Goal: Task Accomplishment & Management: Manage account settings

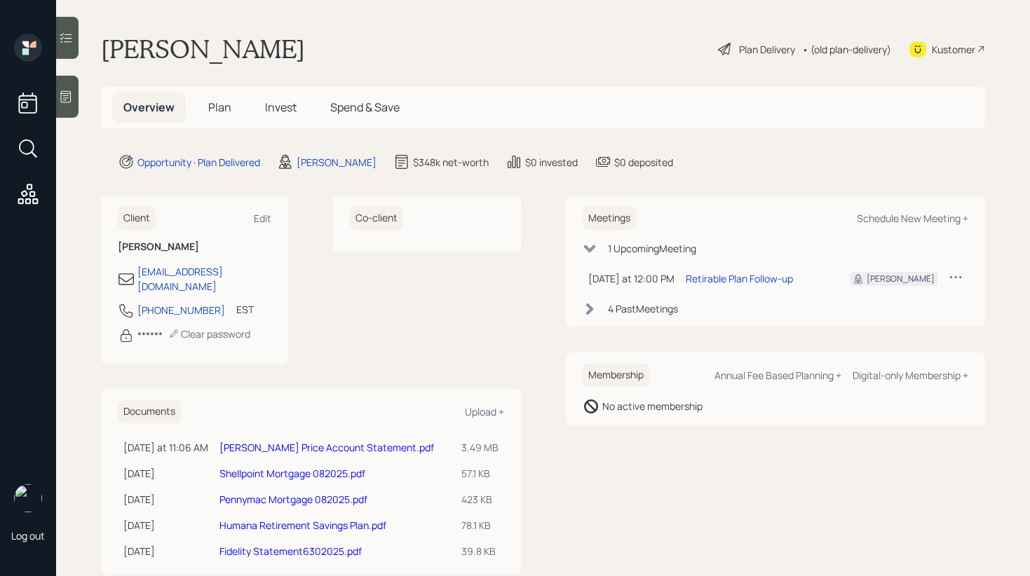
click at [739, 46] on div "Plan Delivery" at bounding box center [767, 49] width 56 height 15
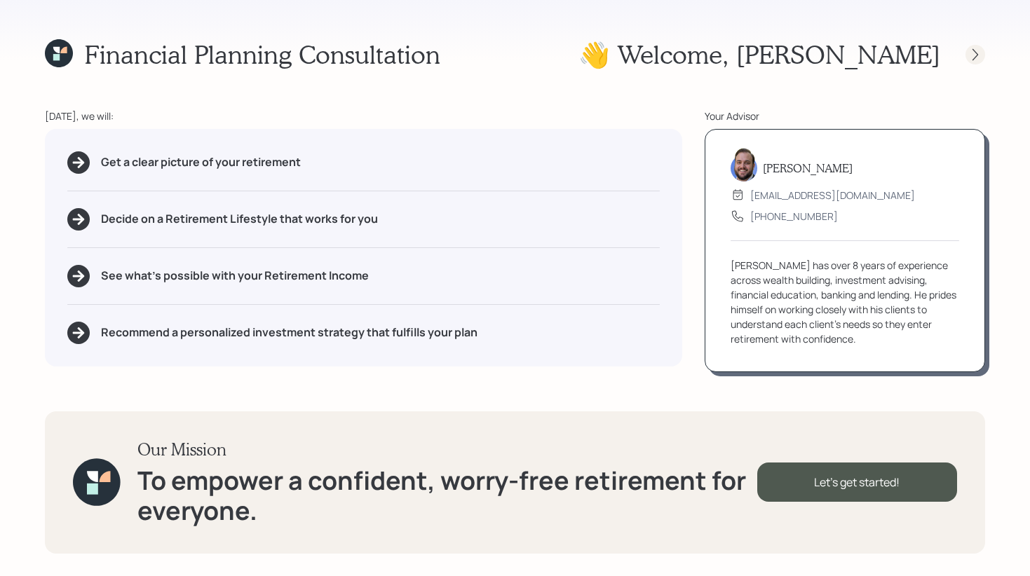
click at [968, 59] on icon at bounding box center [975, 55] width 14 height 14
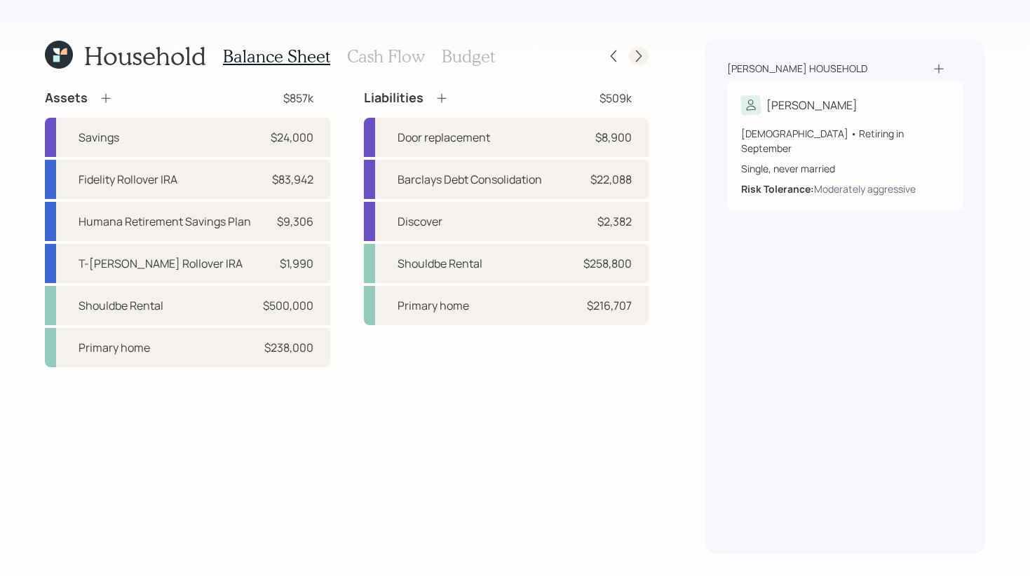
click at [635, 54] on icon at bounding box center [639, 56] width 14 height 14
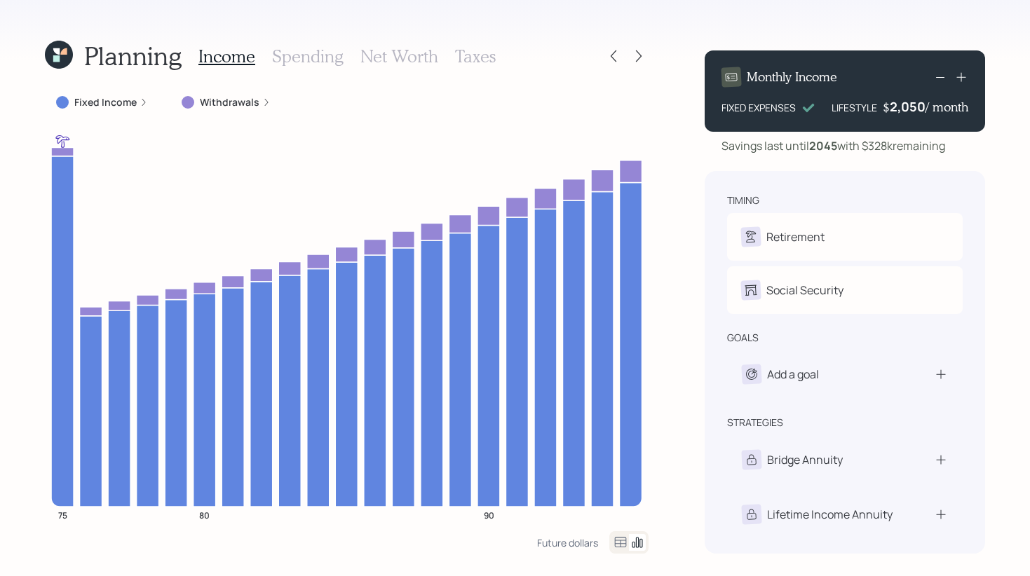
click at [635, 54] on icon at bounding box center [639, 56] width 14 height 14
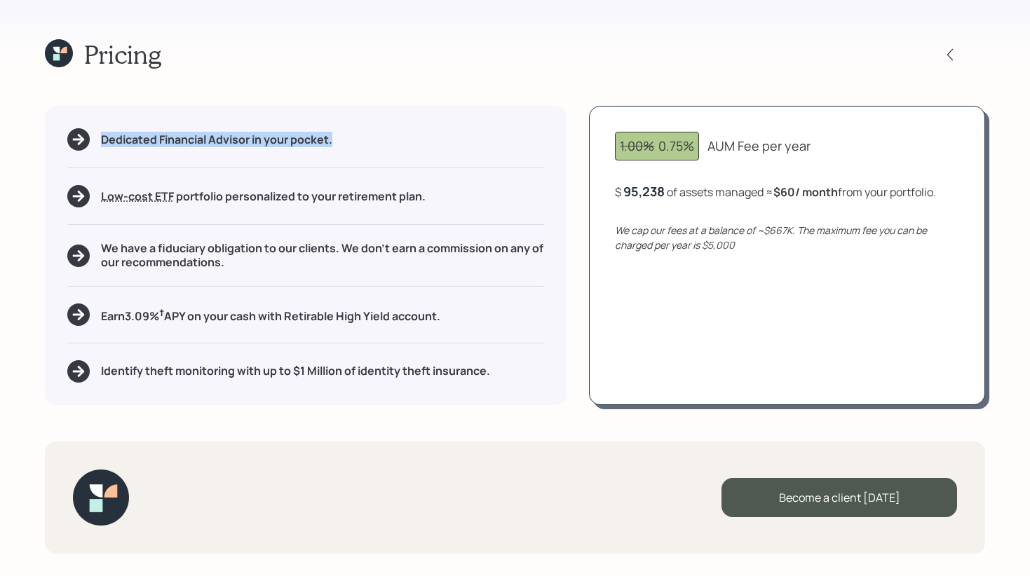
click at [635, 54] on div "Pricing" at bounding box center [515, 54] width 940 height 30
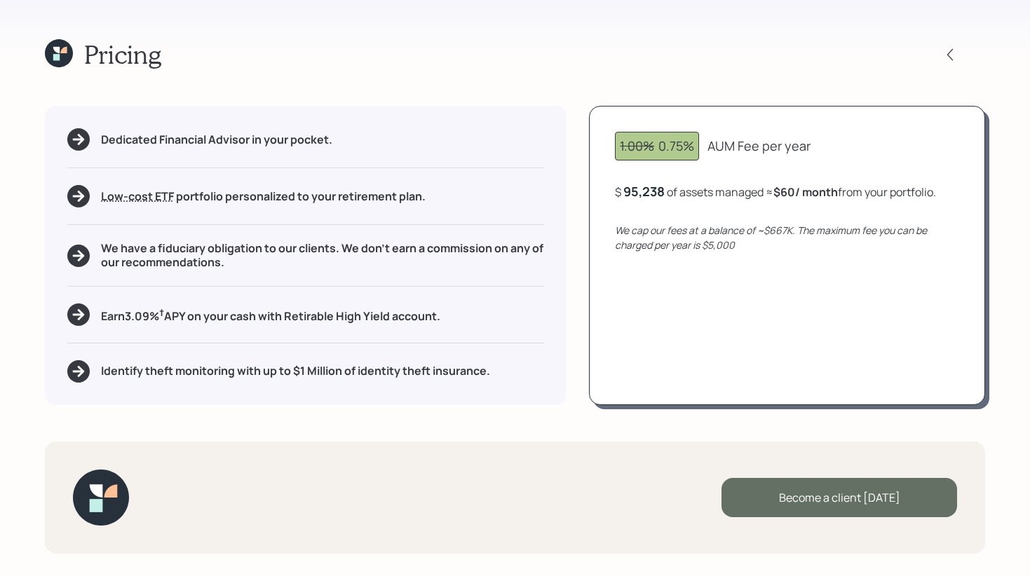
click at [833, 501] on div "Become a client today" at bounding box center [839, 497] width 236 height 39
click at [785, 496] on div "Become a client today" at bounding box center [839, 497] width 236 height 39
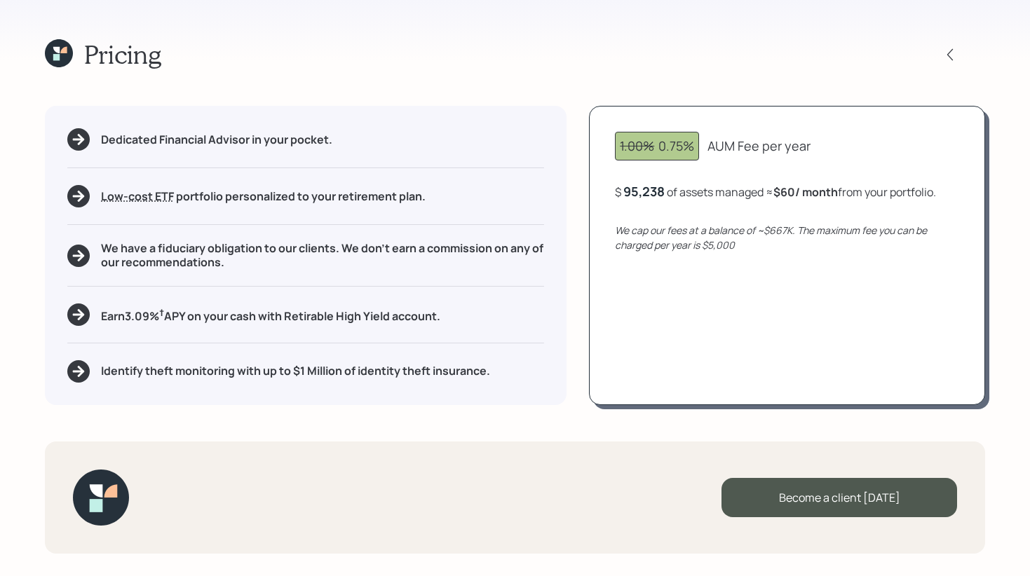
click at [743, 191] on div "$ 95,238 of assets managed ≈ $60 / month from your portfolio ." at bounding box center [775, 192] width 321 height 18
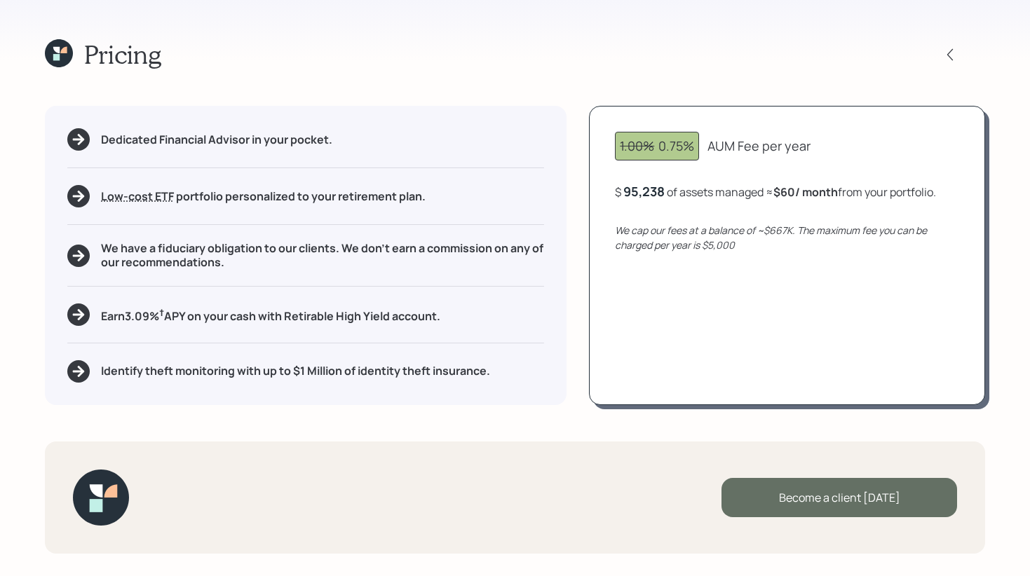
click at [815, 491] on div "Become a client today" at bounding box center [839, 497] width 236 height 39
click at [812, 506] on div "Become a client today" at bounding box center [839, 497] width 236 height 39
click at [794, 496] on div "Become a client today" at bounding box center [839, 497] width 236 height 39
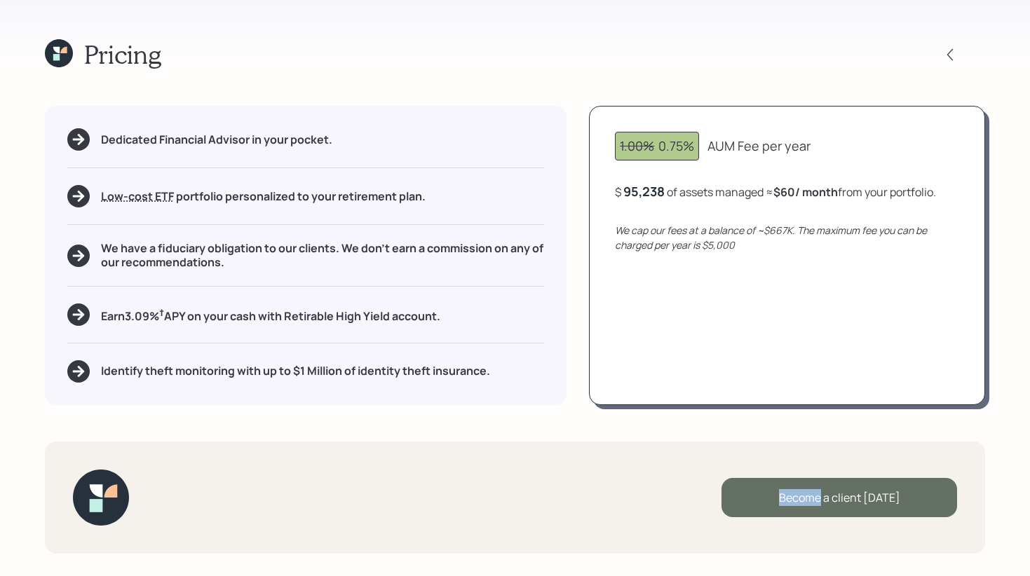
click at [794, 496] on div "Become a client today" at bounding box center [839, 497] width 236 height 39
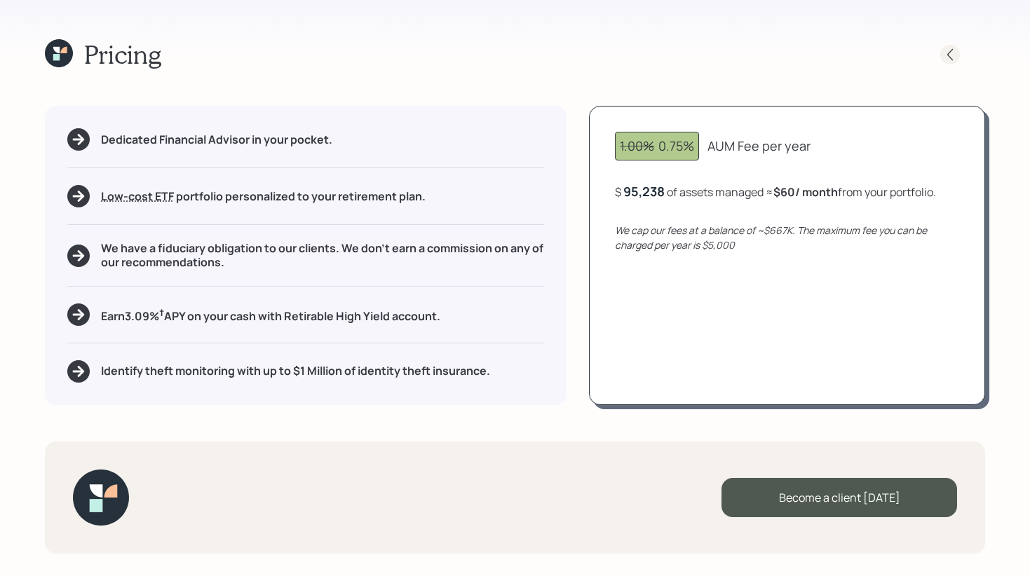
click at [947, 59] on icon at bounding box center [950, 55] width 14 height 14
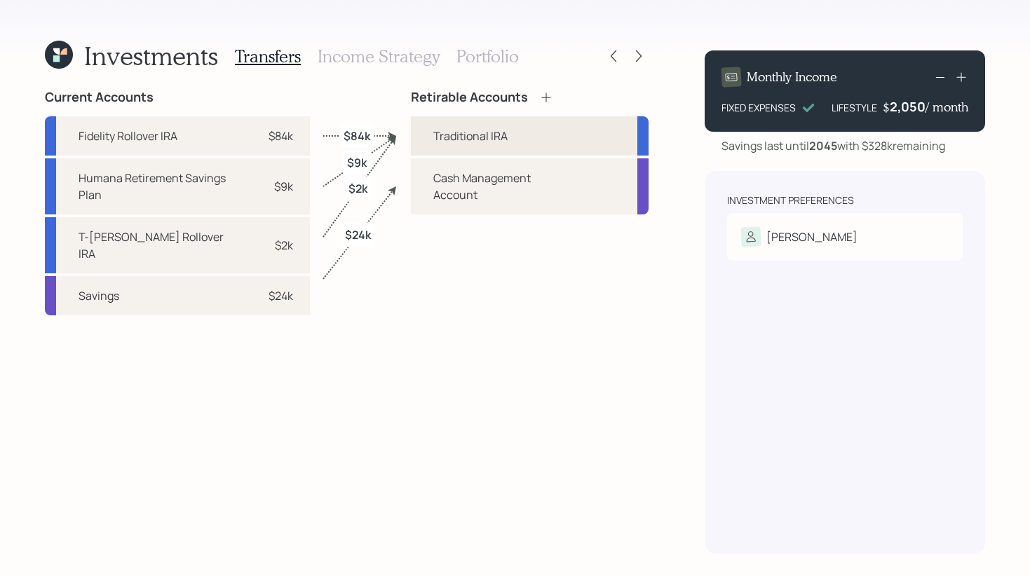
click at [466, 138] on div "Traditional IRA" at bounding box center [470, 136] width 74 height 17
select select "traditional"
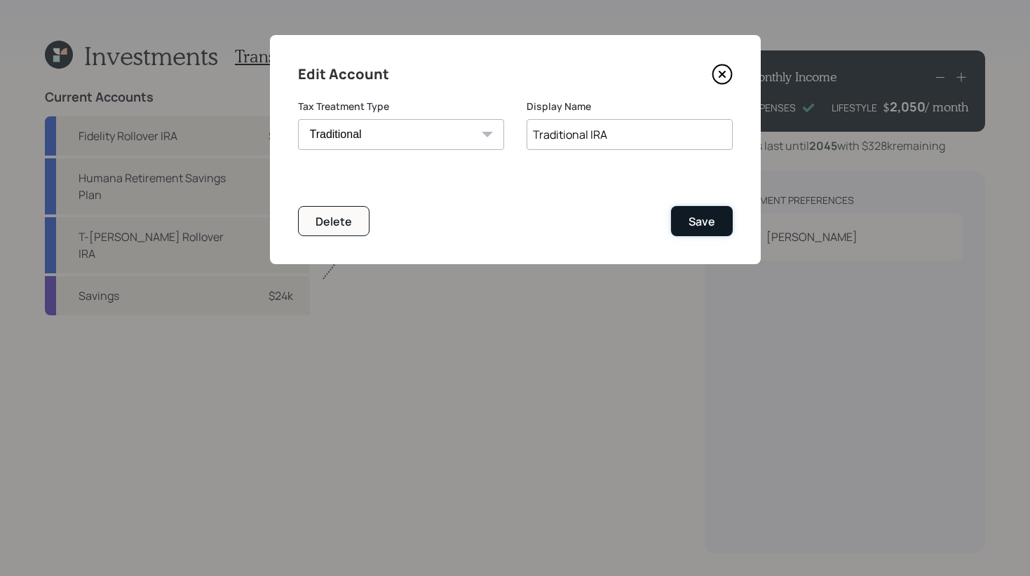
click at [689, 222] on div "Save" at bounding box center [702, 221] width 27 height 15
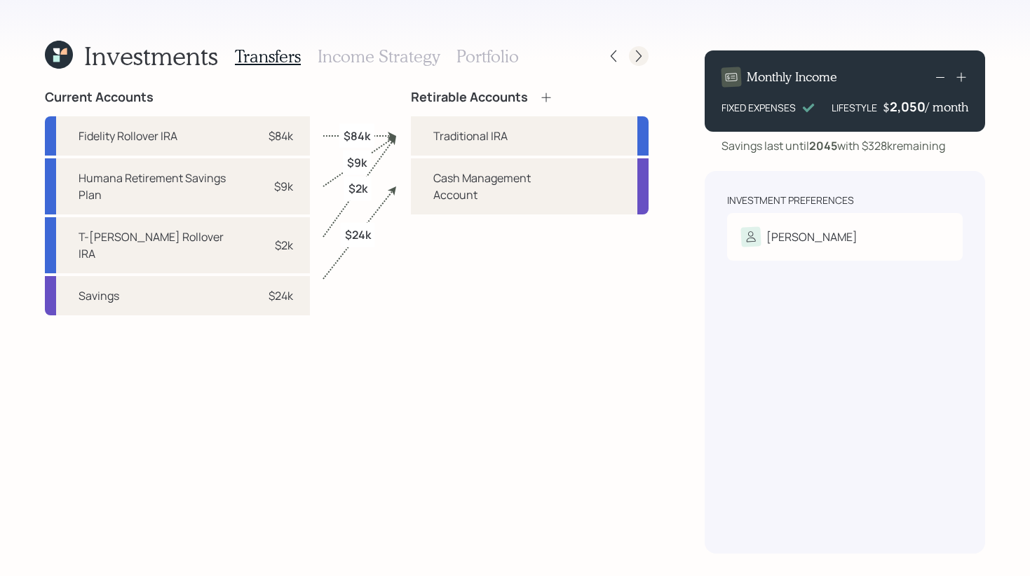
click at [644, 51] on icon at bounding box center [639, 56] width 14 height 14
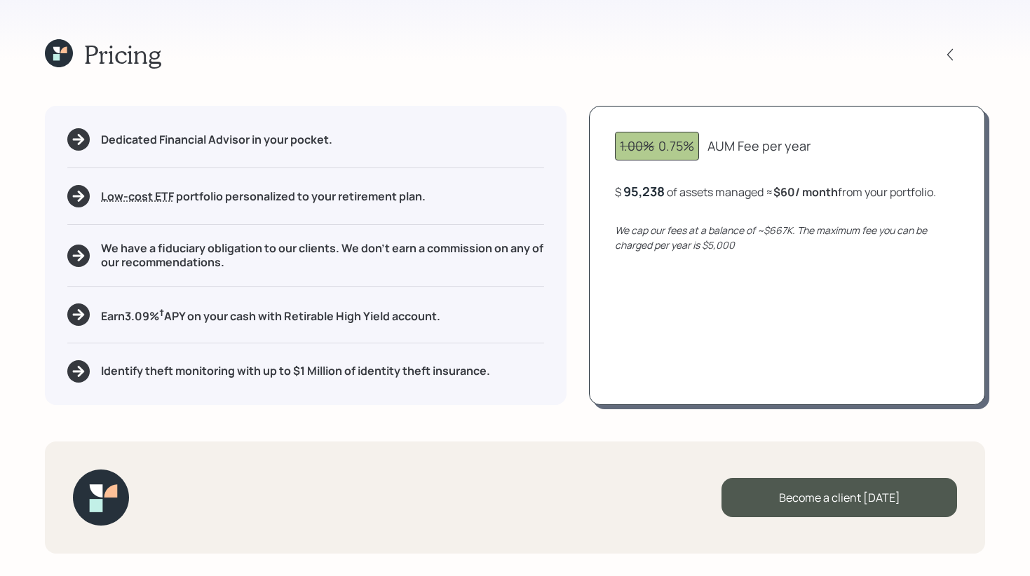
click at [95, 142] on div "Dedicated Financial Advisor in your pocket." at bounding box center [305, 139] width 477 height 22
click at [143, 211] on div "Dedicated Financial Advisor in your pocket. Low-cost ETF Retirable uses diversi…" at bounding box center [306, 255] width 522 height 299
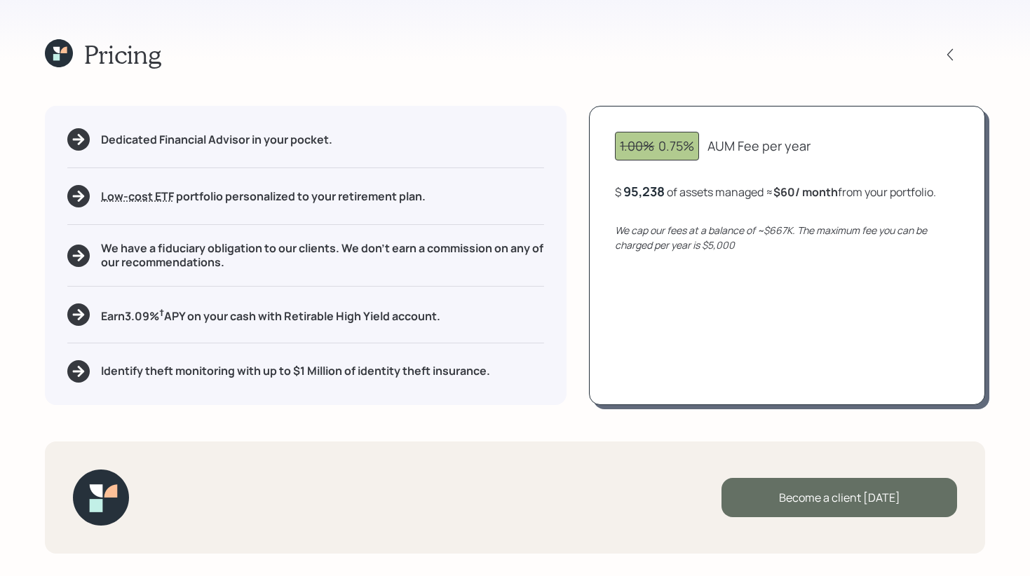
click at [843, 489] on div "Become a client today" at bounding box center [839, 497] width 236 height 39
click at [825, 487] on div "Become a client today" at bounding box center [839, 497] width 236 height 39
click at [824, 487] on div "Become a client today" at bounding box center [839, 497] width 236 height 39
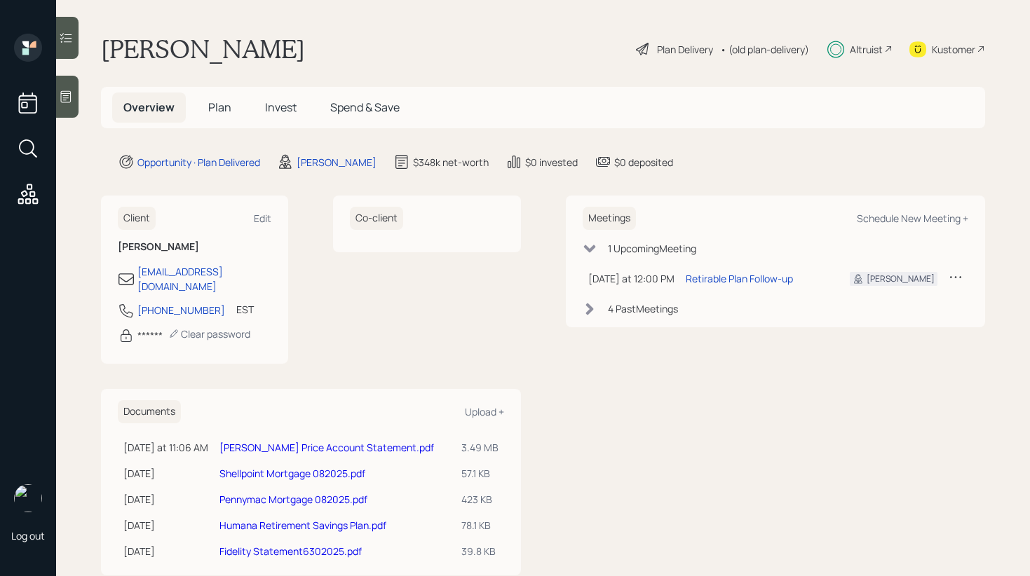
click at [742, 48] on div "• (old plan-delivery)" at bounding box center [764, 49] width 89 height 15
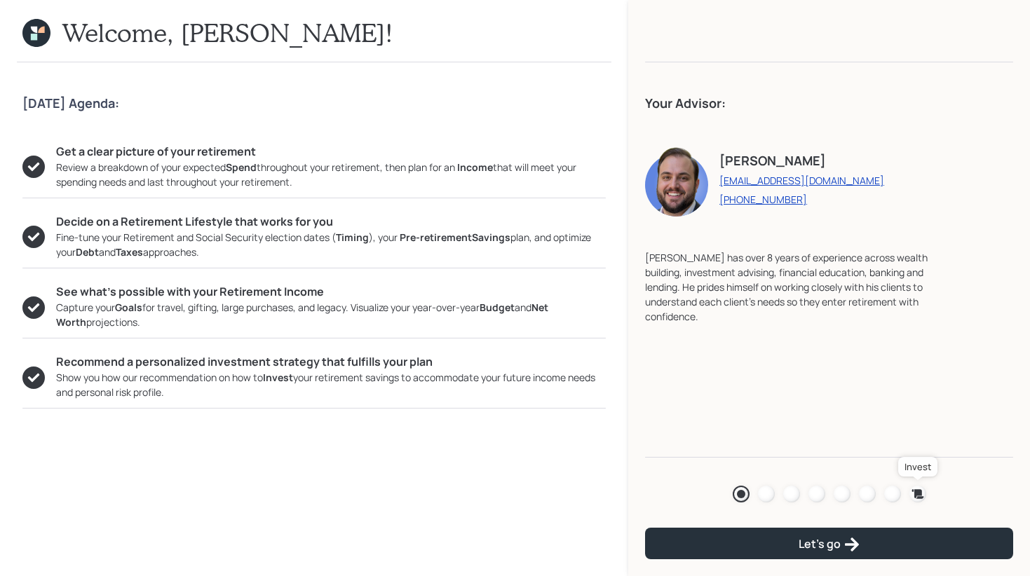
click at [918, 493] on icon at bounding box center [917, 493] width 12 height 9
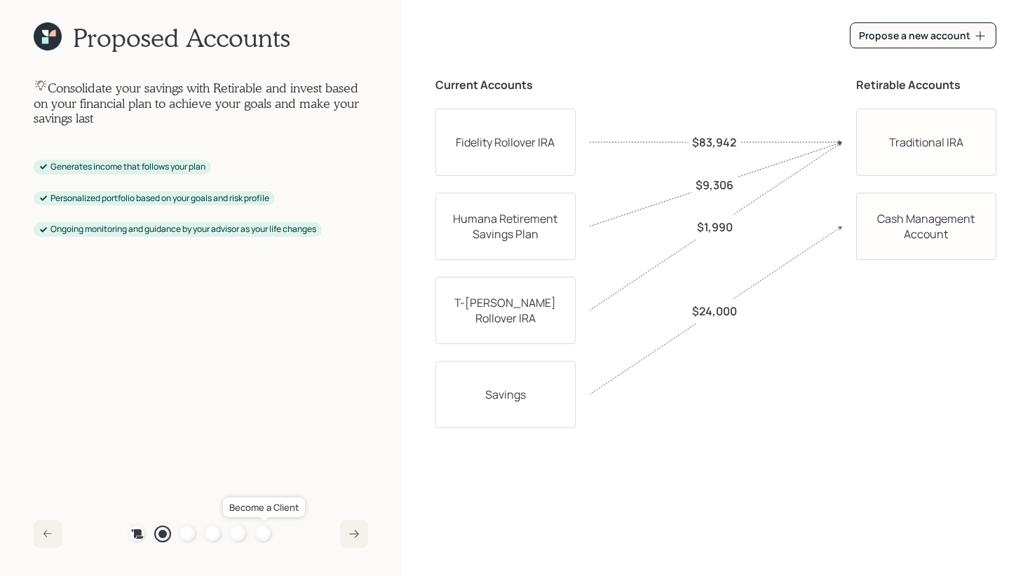
click at [266, 533] on div at bounding box center [263, 534] width 17 height 17
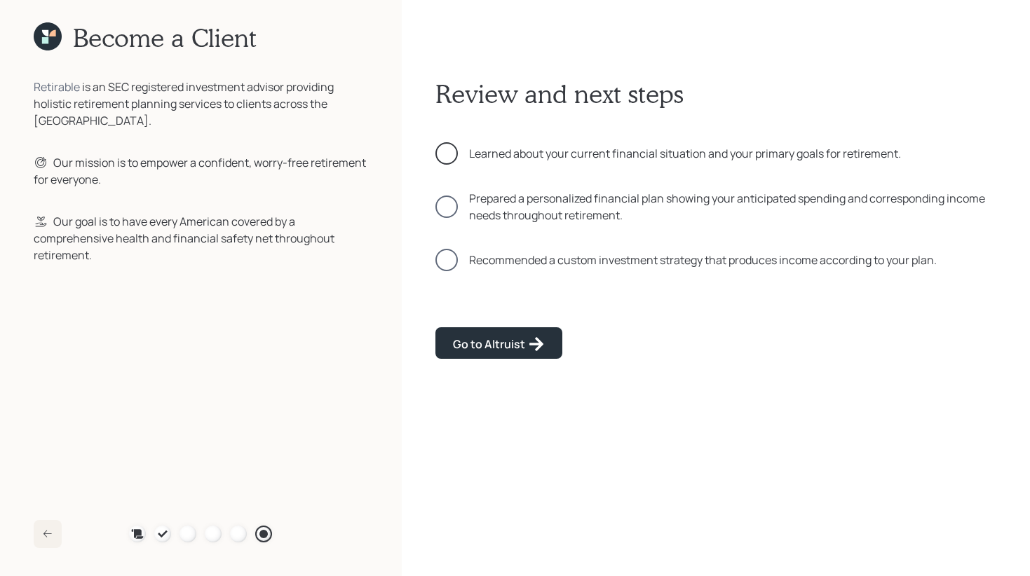
click at [447, 152] on div at bounding box center [446, 153] width 22 height 22
click at [447, 212] on div at bounding box center [446, 207] width 22 height 22
click at [448, 263] on div at bounding box center [446, 260] width 22 height 22
click at [480, 341] on div "Go to Altruist" at bounding box center [499, 344] width 92 height 17
click at [54, 39] on icon at bounding box center [48, 36] width 28 height 28
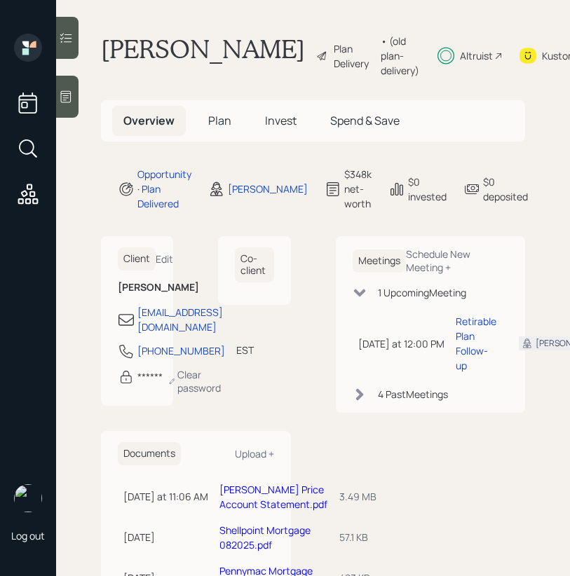
click at [221, 128] on span "Plan" at bounding box center [219, 120] width 23 height 15
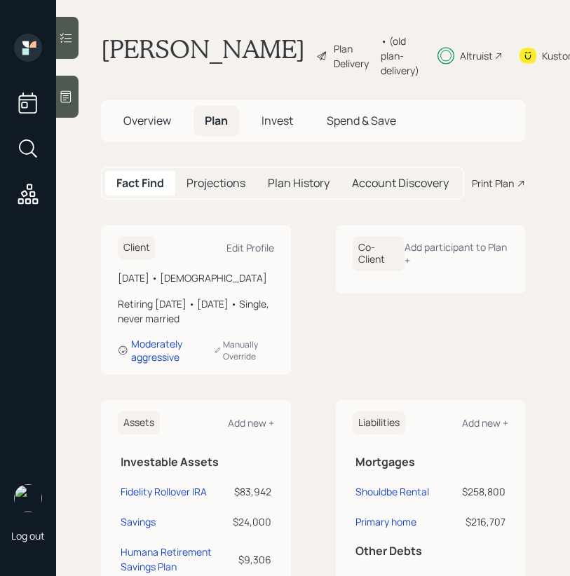
click at [156, 128] on span "Overview" at bounding box center [147, 120] width 48 height 15
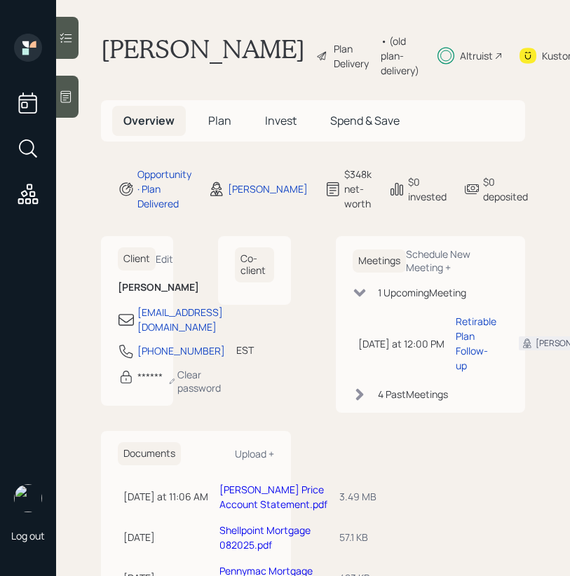
click at [266, 136] on h5 "Invest" at bounding box center [281, 121] width 54 height 30
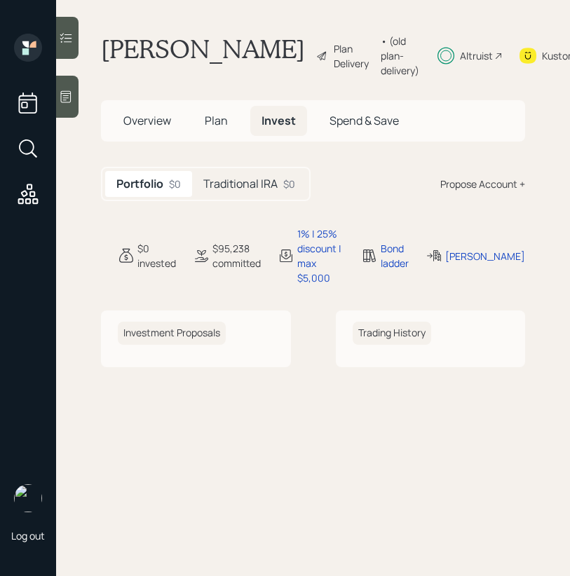
click at [217, 128] on span "Plan" at bounding box center [216, 120] width 23 height 15
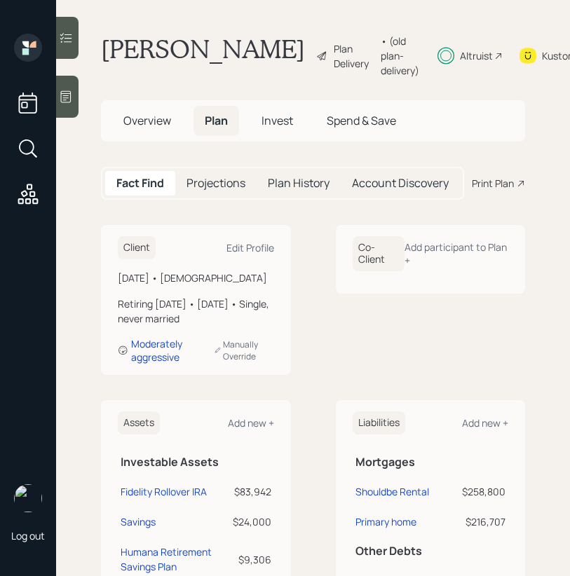
click at [139, 128] on span "Overview" at bounding box center [147, 120] width 48 height 15
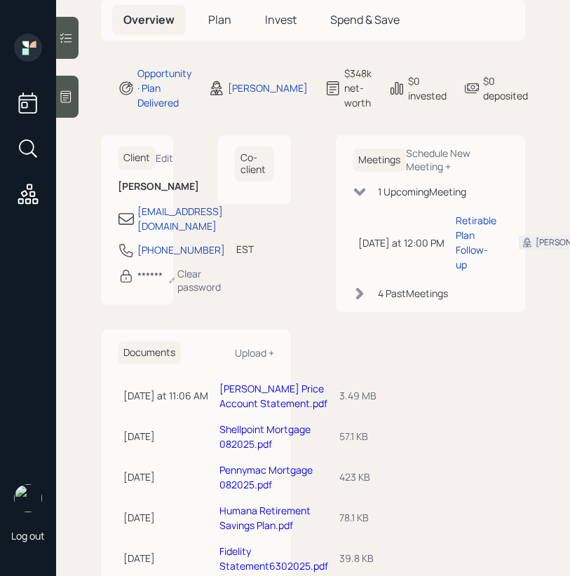
scroll to position [191, 0]
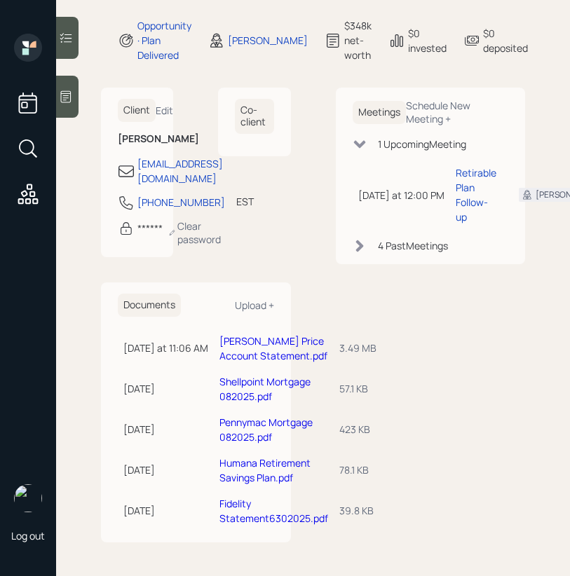
click at [262, 517] on link "Fidelity Statement6302025.pdf" at bounding box center [273, 511] width 109 height 28
